Goal: Task Accomplishment & Management: Manage account settings

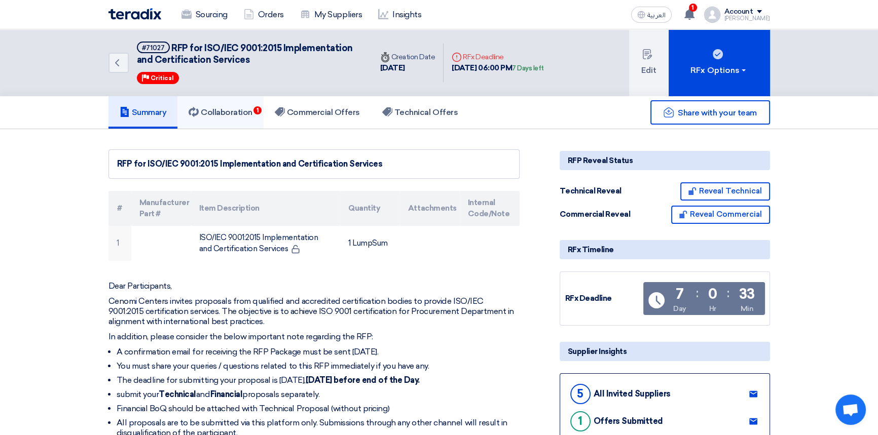
click at [232, 115] on h5 "Collaboration 1" at bounding box center [221, 112] width 64 height 10
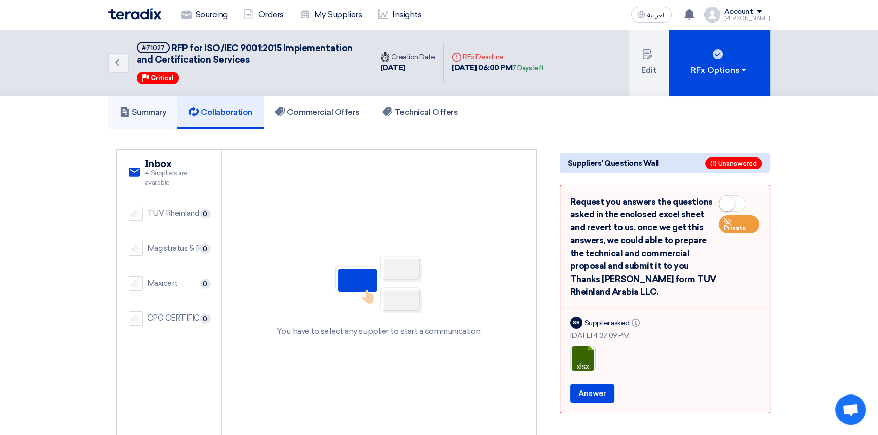
drag, startPoint x: 142, startPoint y: 110, endPoint x: 150, endPoint y: 114, distance: 8.4
click at [142, 110] on h5 "Summary" at bounding box center [143, 112] width 47 height 10
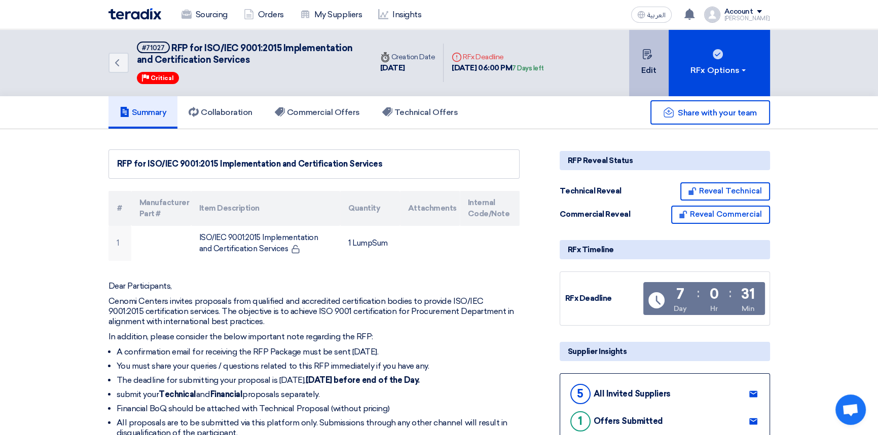
click at [648, 71] on button "Edit" at bounding box center [649, 62] width 40 height 67
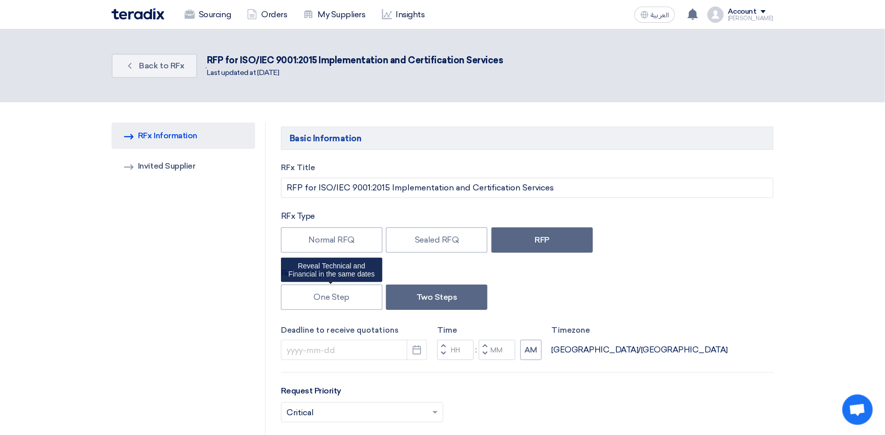
type input "[DATE]"
type input "06"
type input "00"
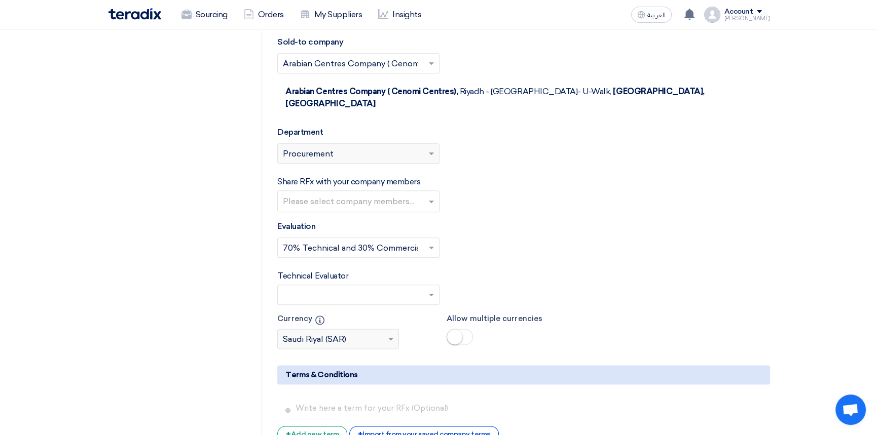
scroll to position [1475, 0]
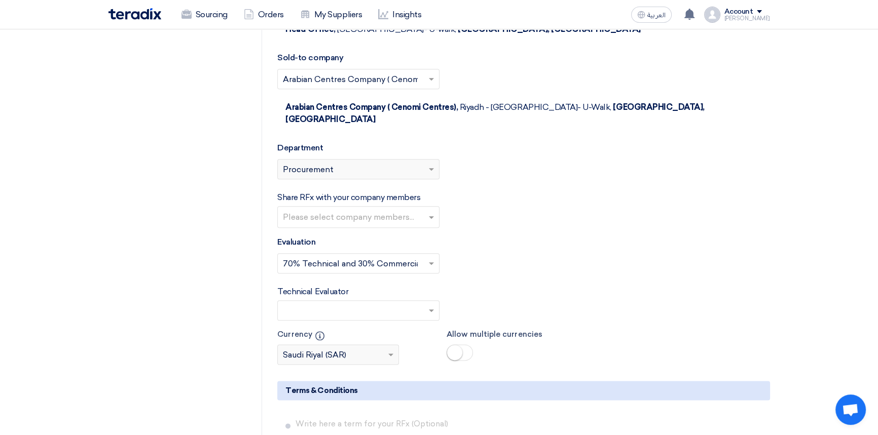
click at [331, 210] on input "text" at bounding box center [360, 218] width 154 height 17
type input "anoop"
click at [318, 233] on span "Ithabathula anoop Ravindra" at bounding box center [336, 238] width 106 height 10
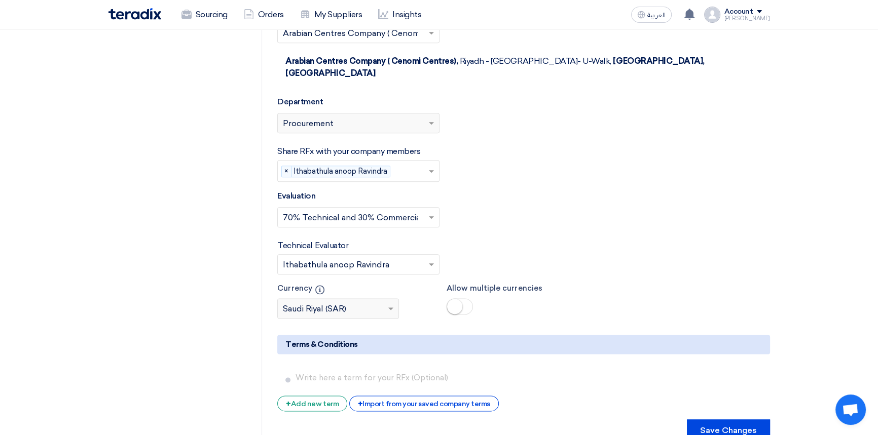
scroll to position [1612, 0]
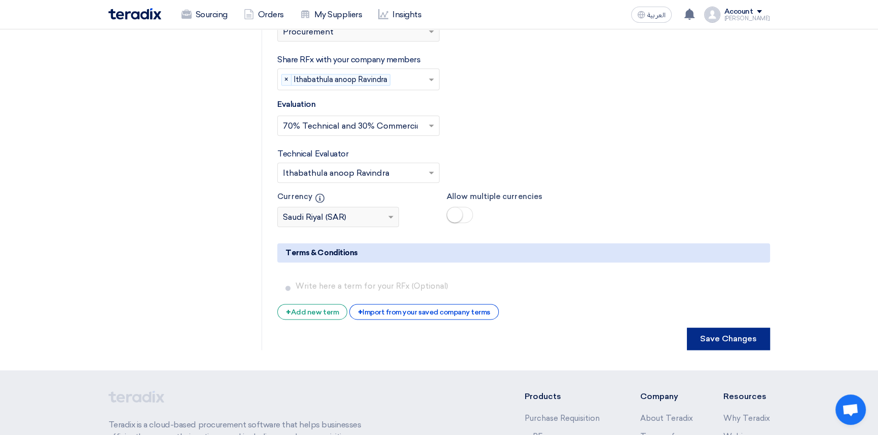
click at [743, 328] on button "Save Changes" at bounding box center [728, 339] width 83 height 22
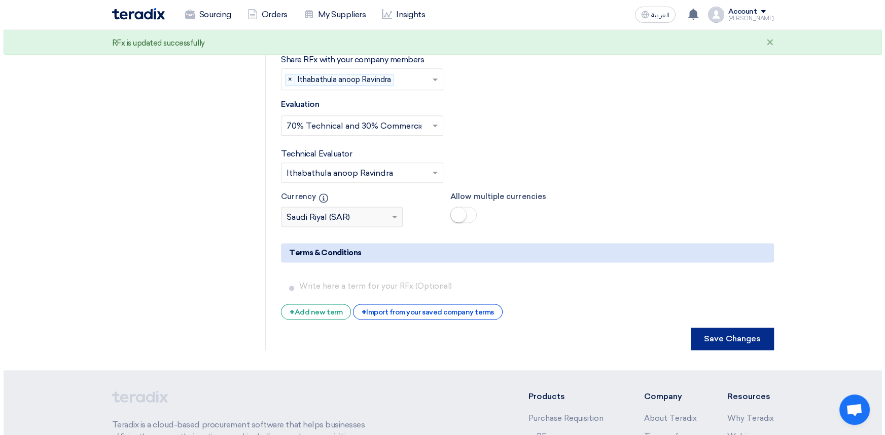
scroll to position [0, 0]
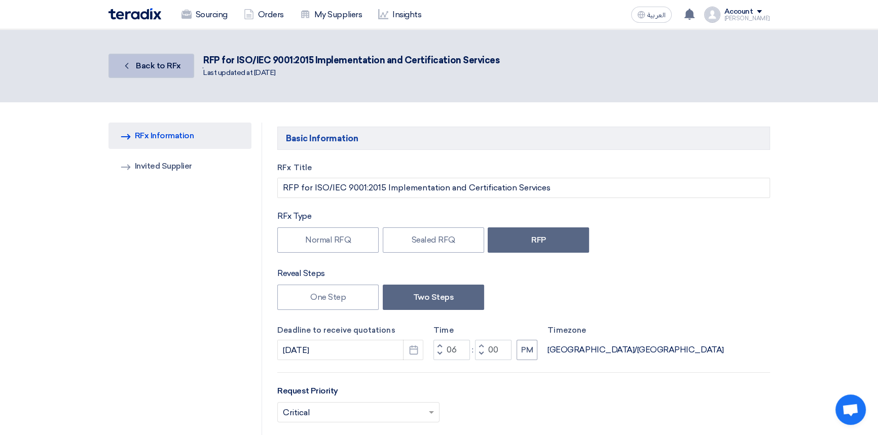
click at [145, 58] on link "Back Back to RFx" at bounding box center [151, 66] width 86 height 24
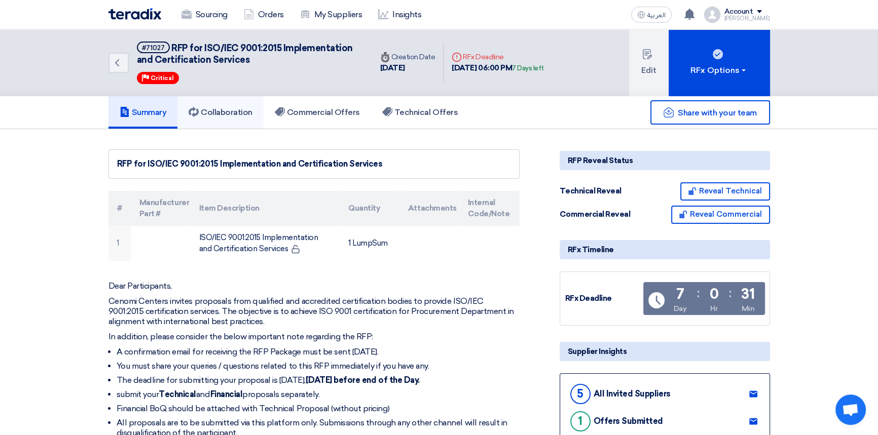
drag, startPoint x: 244, startPoint y: 116, endPoint x: 288, endPoint y: 134, distance: 48.2
click at [244, 116] on h5 "Collaboration" at bounding box center [221, 112] width 64 height 10
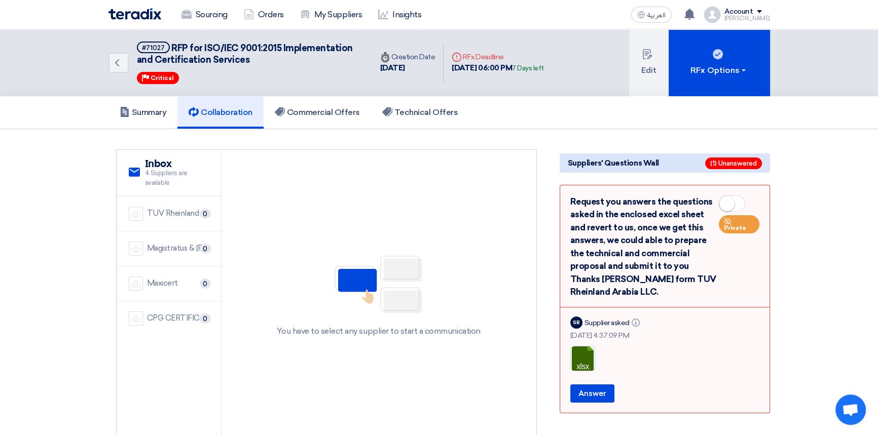
click at [804, 288] on section "service Inbox 4 Suppliers are available TUV Rheinland Arabia LLC CO 0 Magistrat…" at bounding box center [439, 295] width 878 height 332
click at [148, 113] on h5 "Summary" at bounding box center [143, 112] width 47 height 10
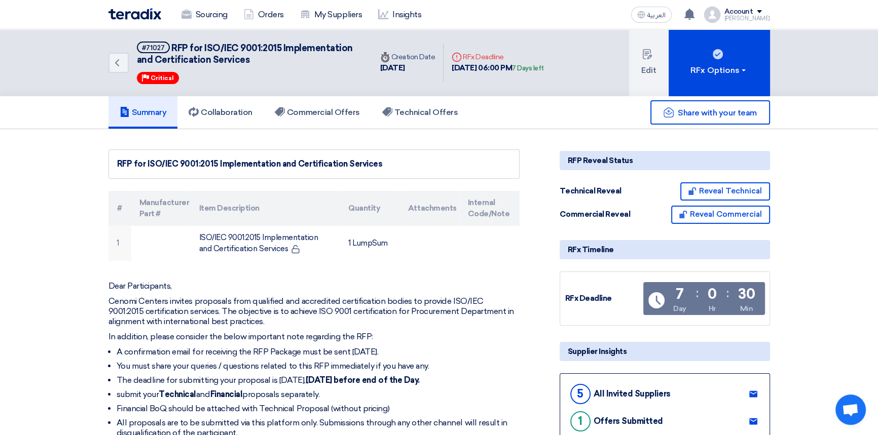
click at [144, 16] on img at bounding box center [134, 14] width 53 height 12
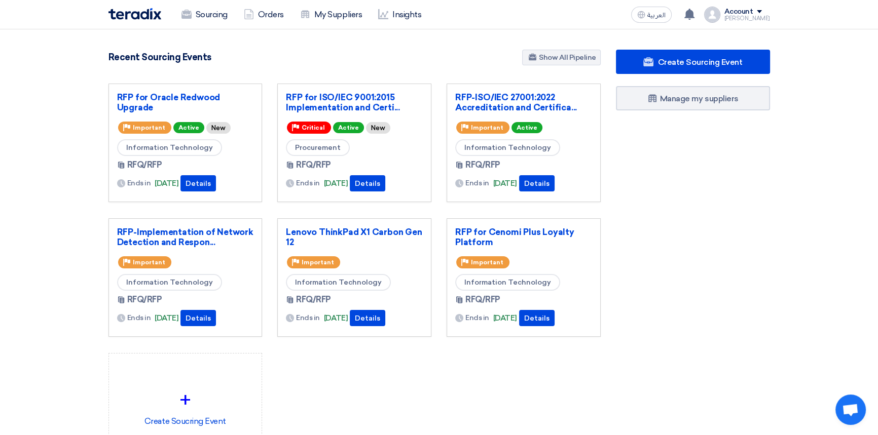
click at [753, 12] on div "Account" at bounding box center [738, 12] width 29 height 9
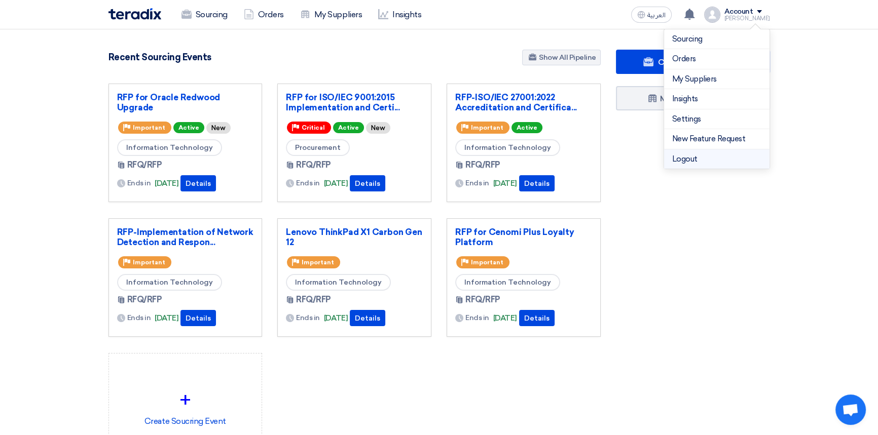
click at [683, 160] on li "Logout" at bounding box center [716, 160] width 105 height 20
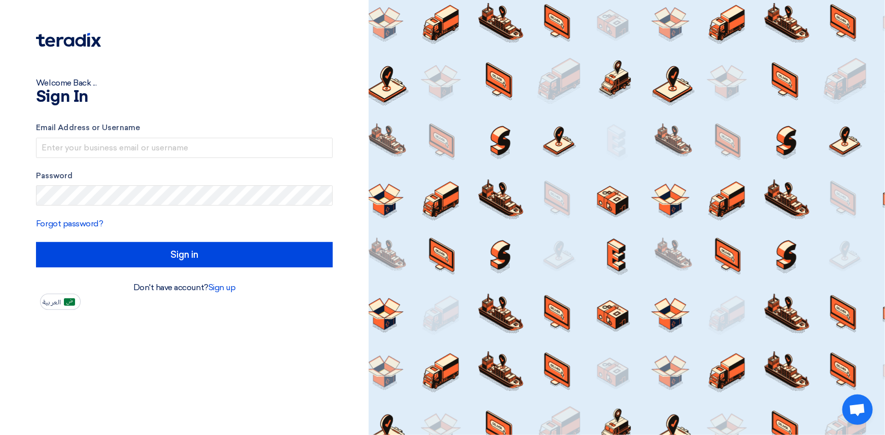
type input "[PERSON_NAME][EMAIL_ADDRESS][PERSON_NAME][DOMAIN_NAME]"
